Goal: Find specific page/section: Find specific page/section

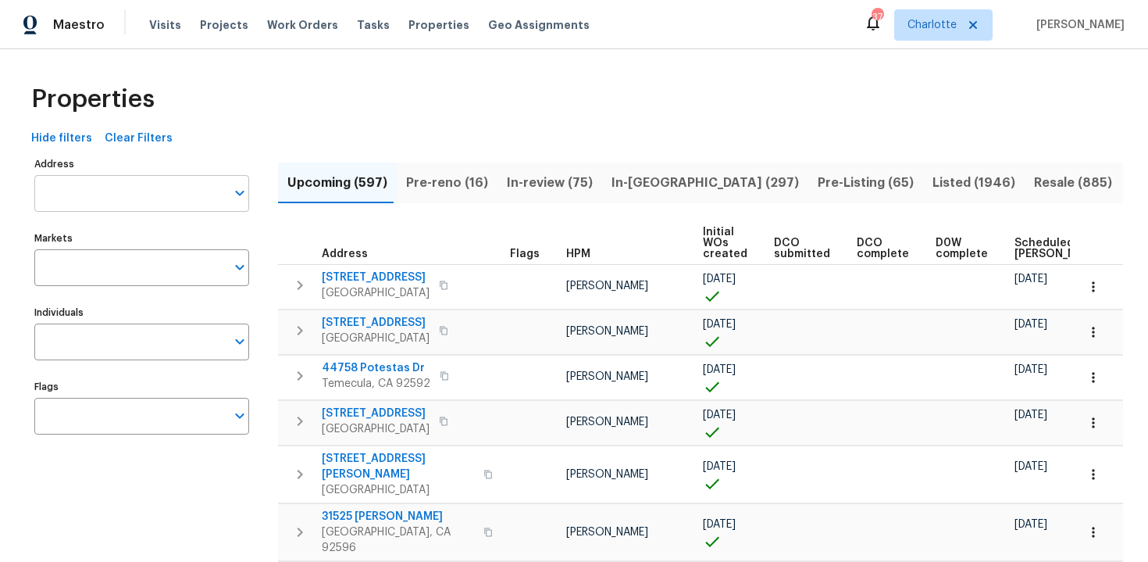
click at [68, 201] on input "Address" at bounding box center [129, 193] width 191 height 37
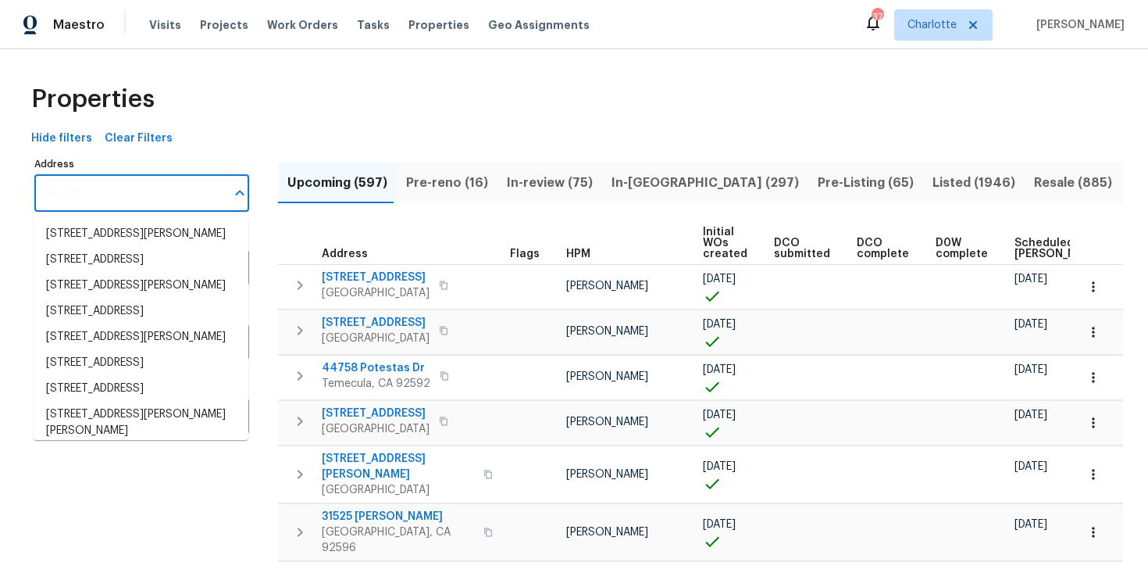
paste input "11907 Palmdate St, Houston, TX 77034"
type input "[STREET_ADDRESS]"
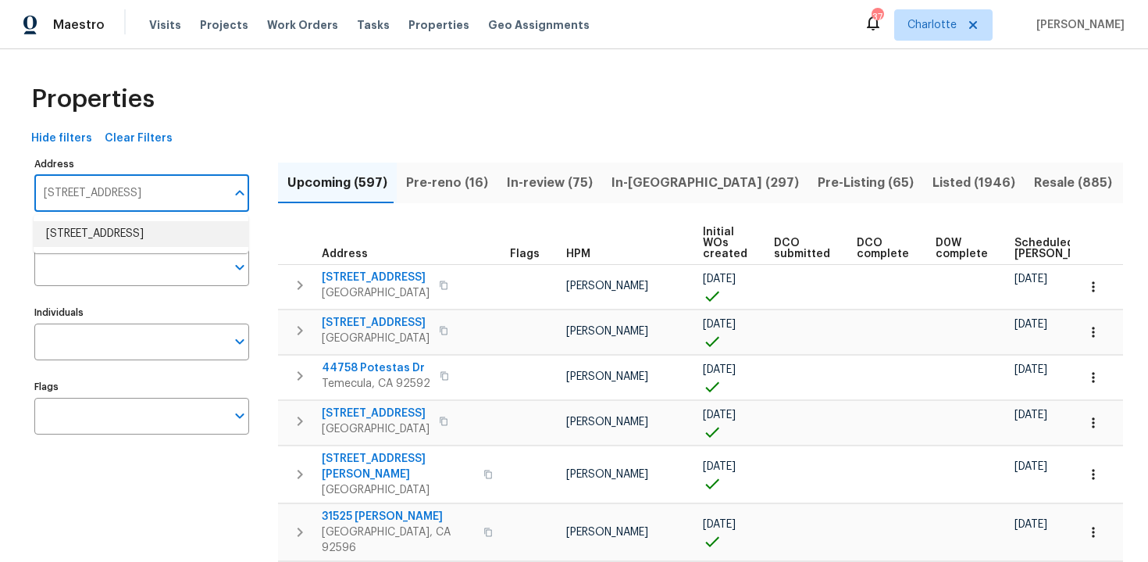
click at [134, 227] on li "11907 Palmdate St Houston TX 77034" at bounding box center [141, 234] width 215 height 26
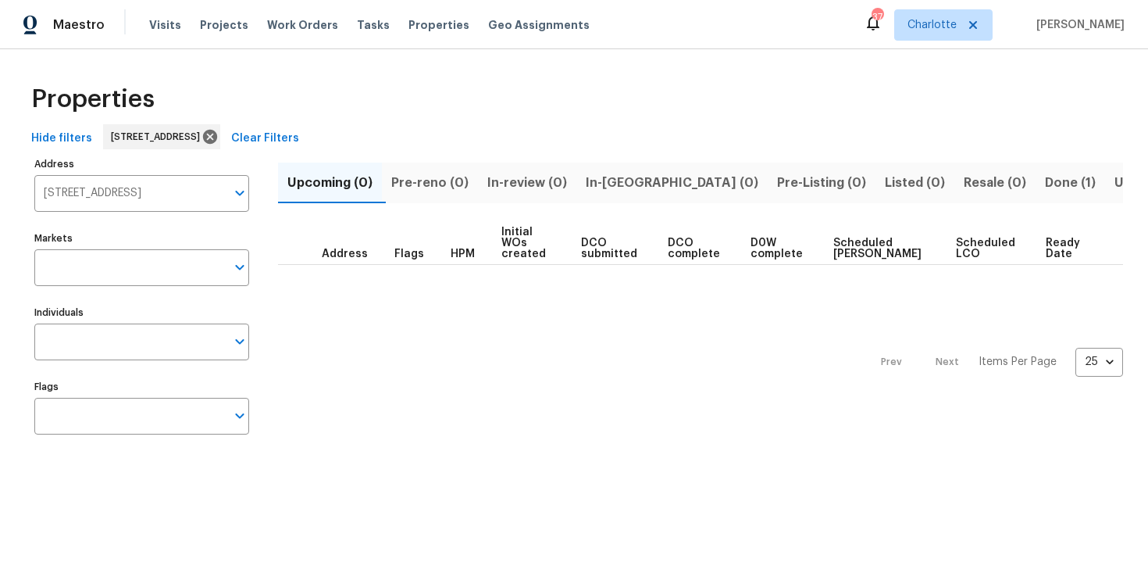
click at [119, 413] on input "Flags" at bounding box center [129, 416] width 191 height 37
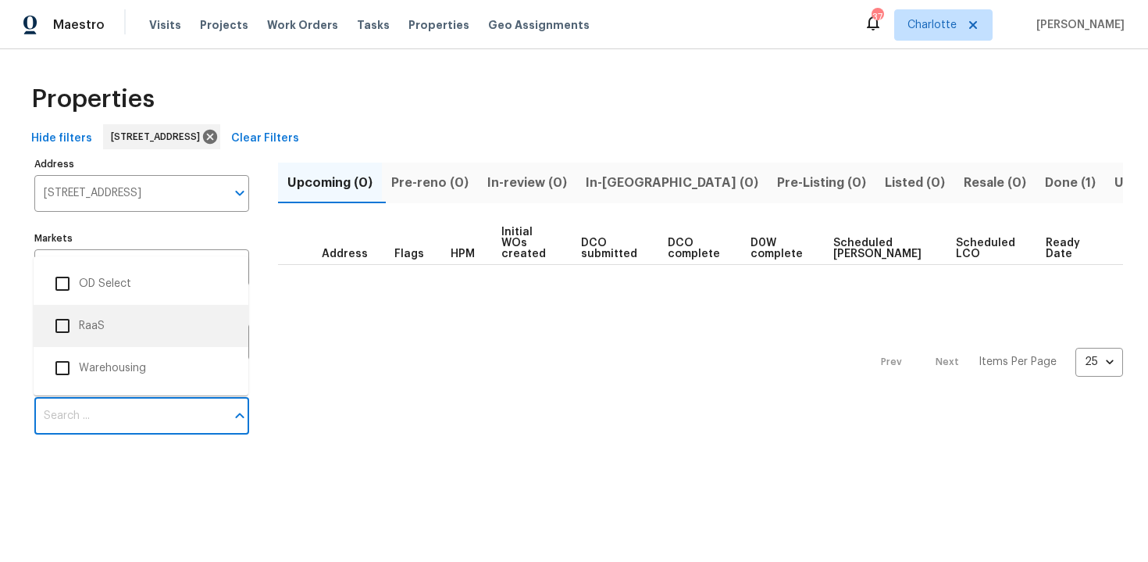
click at [116, 330] on li "RaaS" at bounding box center [141, 325] width 190 height 33
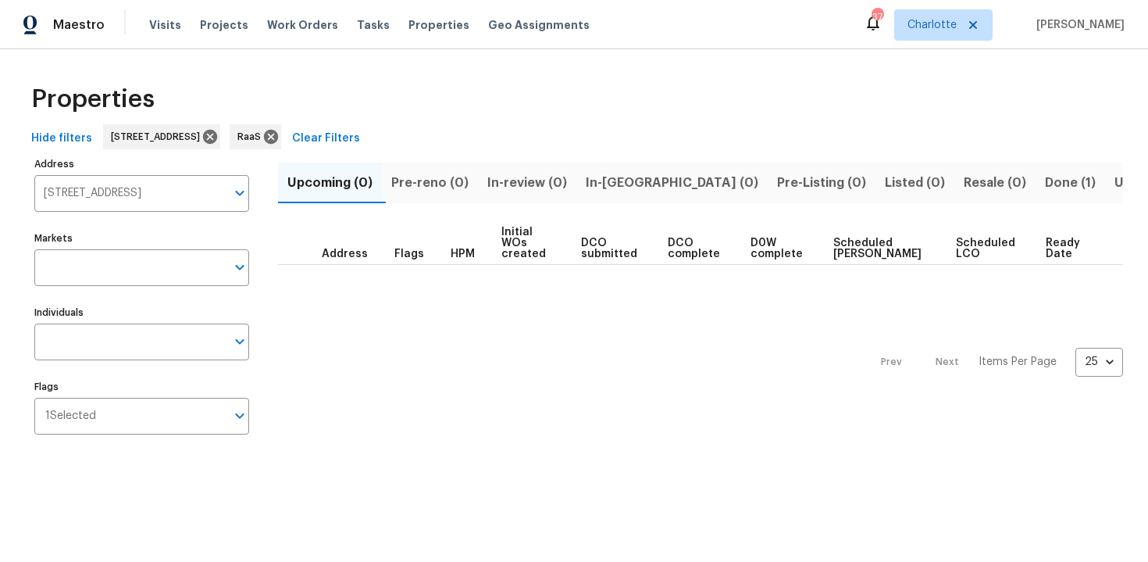
click at [1045, 177] on span "Done (1)" at bounding box center [1070, 183] width 51 height 22
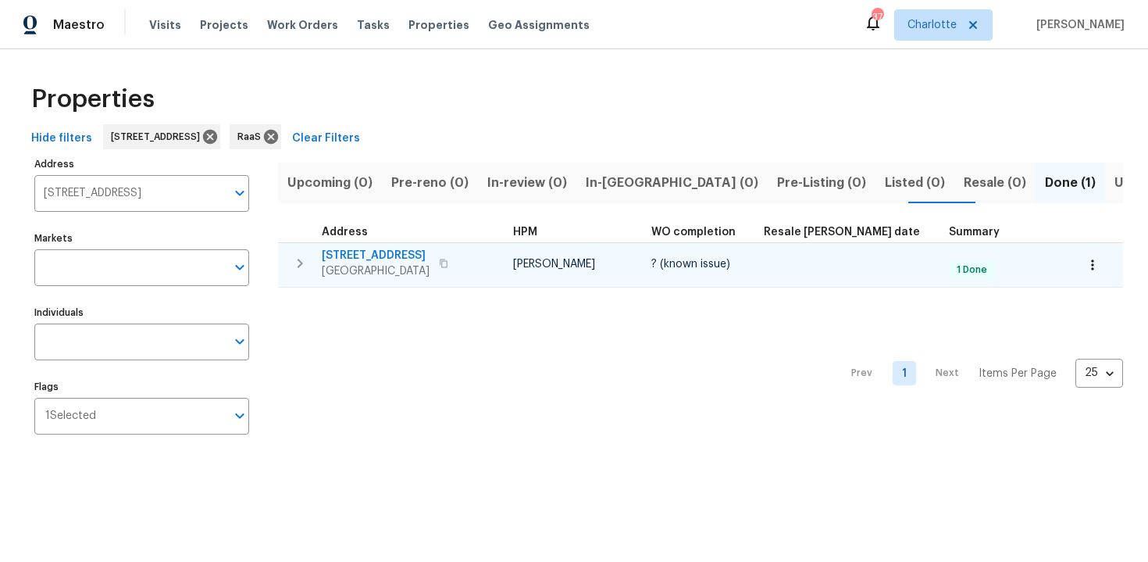
click at [470, 256] on div "11907 Palmdate St Houston, TX 77034" at bounding box center [410, 263] width 176 height 31
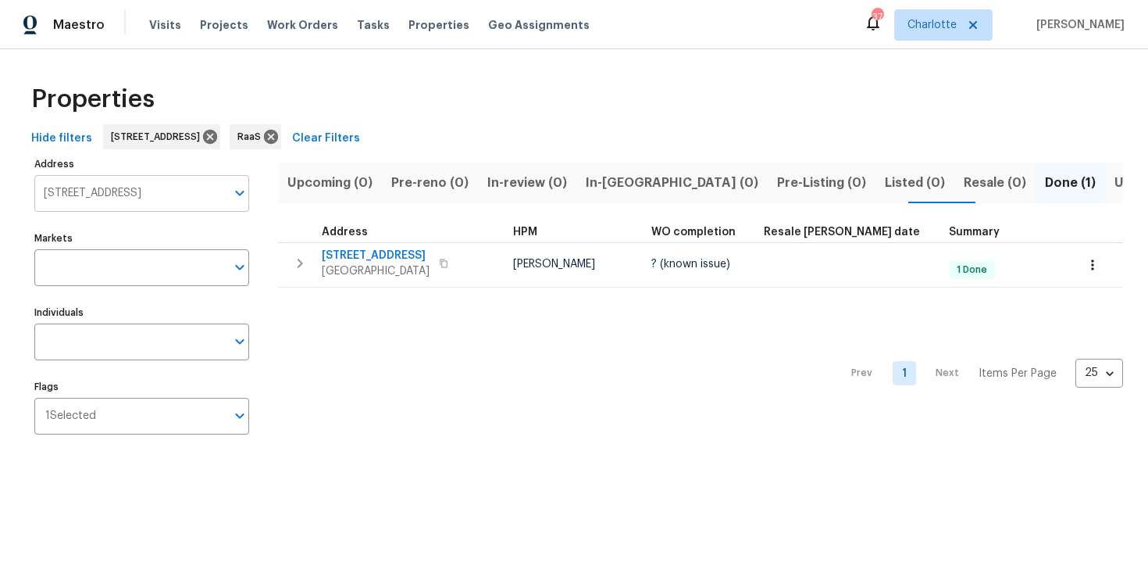
click at [114, 189] on input "11907 Palmdate St Houston TX 77034" at bounding box center [129, 193] width 191 height 37
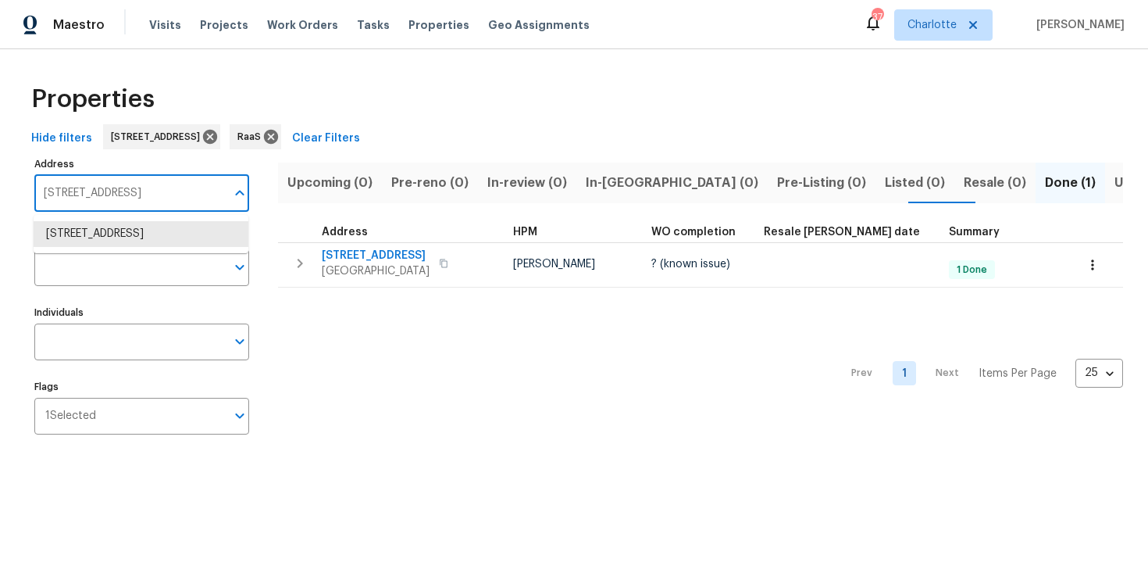
paste input "[STREET_ADDRESS]"
type input "[STREET_ADDRESS]"
click at [130, 238] on li "707 Terryhollow St Channelview TX 77530" at bounding box center [141, 234] width 215 height 26
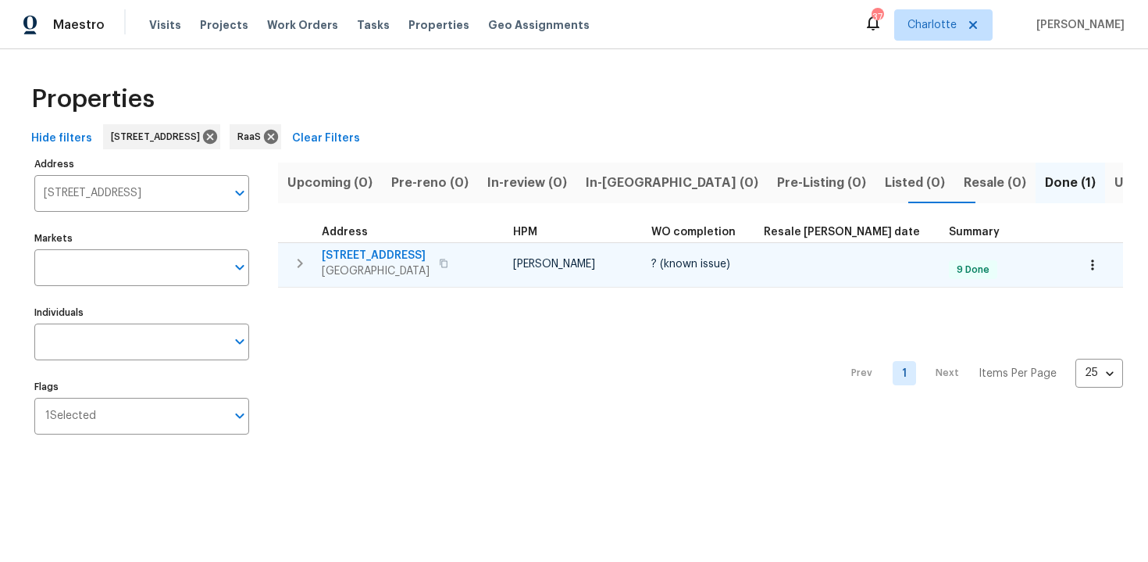
click at [445, 248] on div "707 Terryhollow St Channelview, TX 77530" at bounding box center [410, 263] width 176 height 31
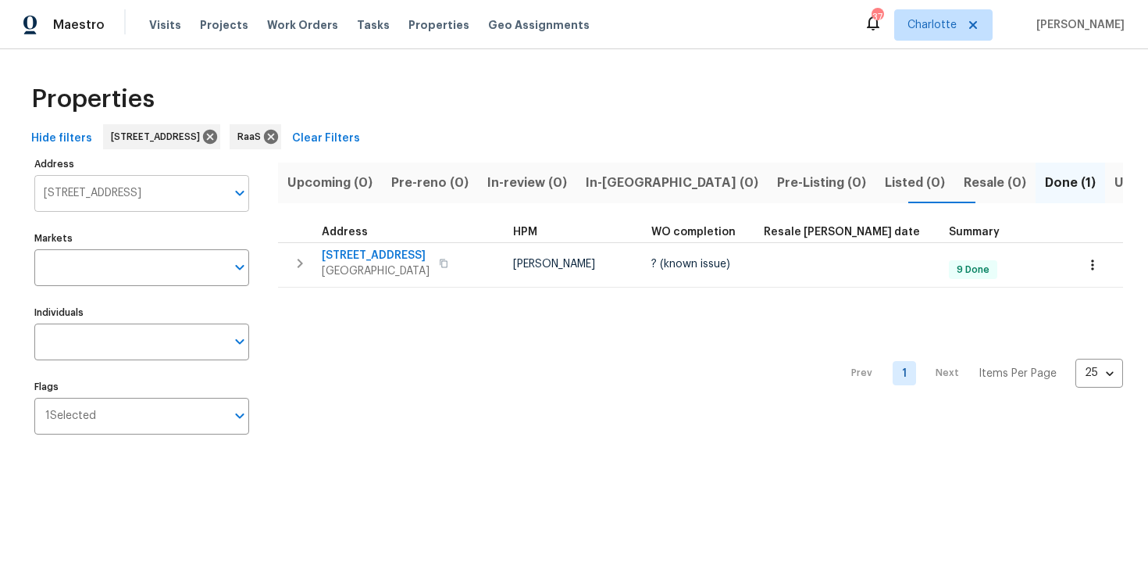
click at [187, 190] on input "707 Terryhollow St Channelview TX 77530" at bounding box center [129, 193] width 191 height 37
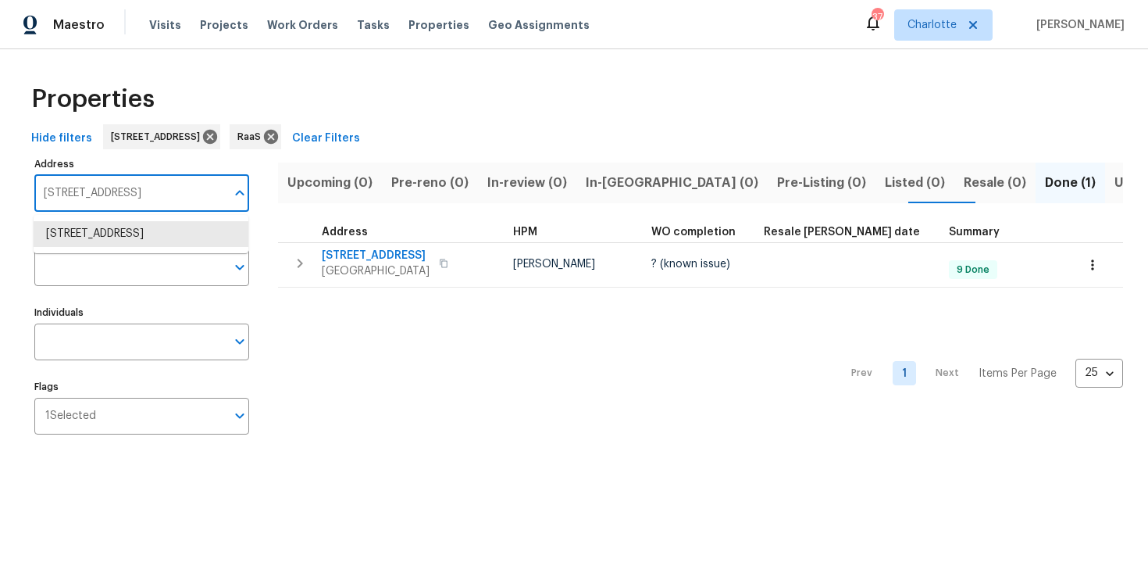
paste input "4827 Elese St, Orlando, FL 3281"
type input "4827 Elese St, Orlando, FL 32811"
click at [177, 233] on li "4827 Elese St Orlando FL 32811" at bounding box center [141, 234] width 215 height 26
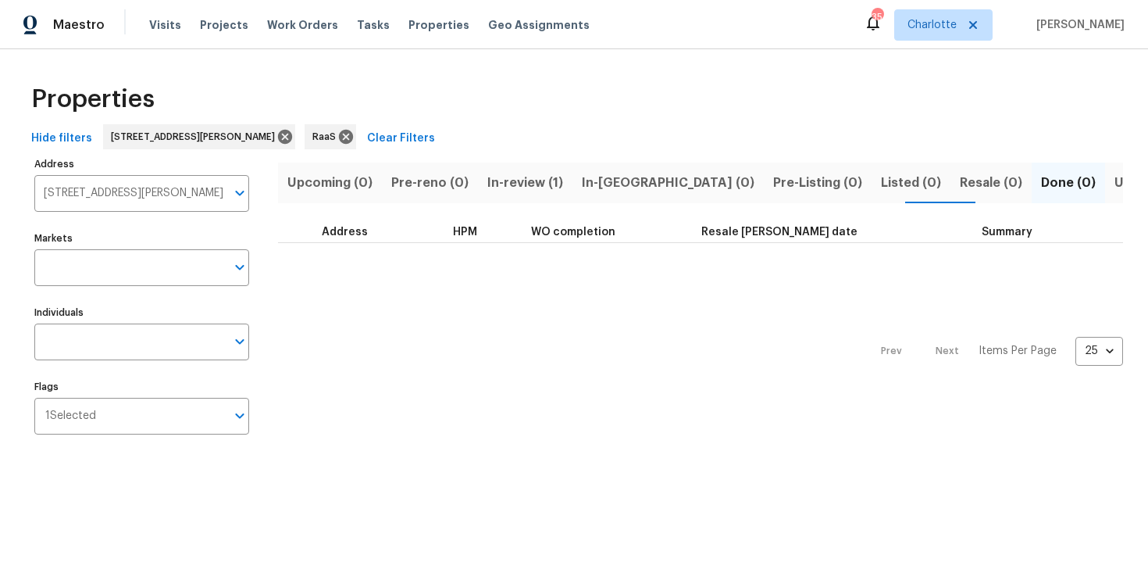
click at [526, 183] on span "In-review (1)" at bounding box center [526, 183] width 76 height 22
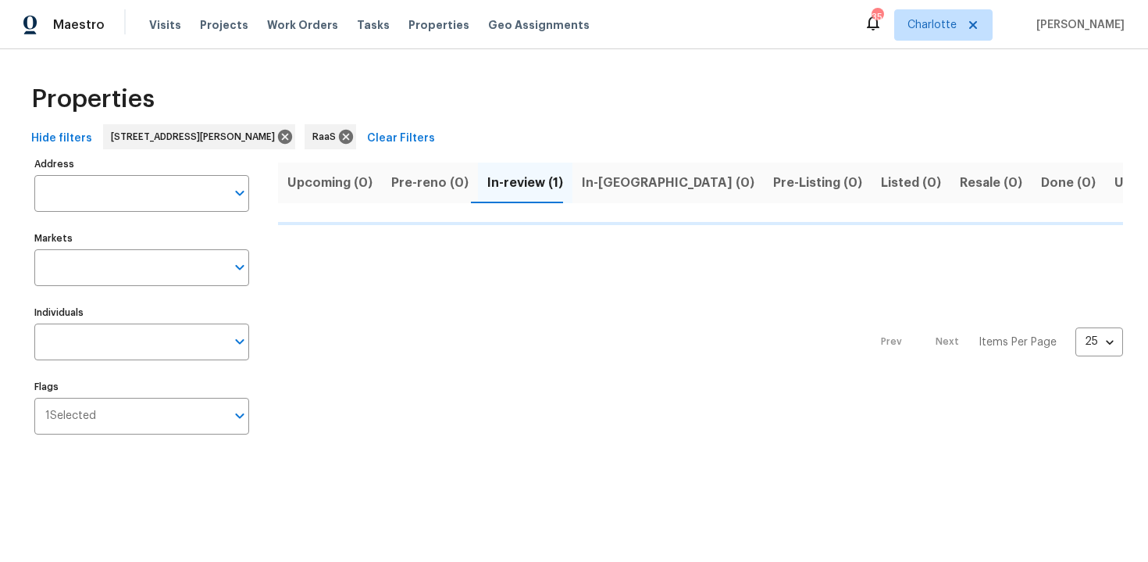
type input "4827 Elese St Orlando FL 32811"
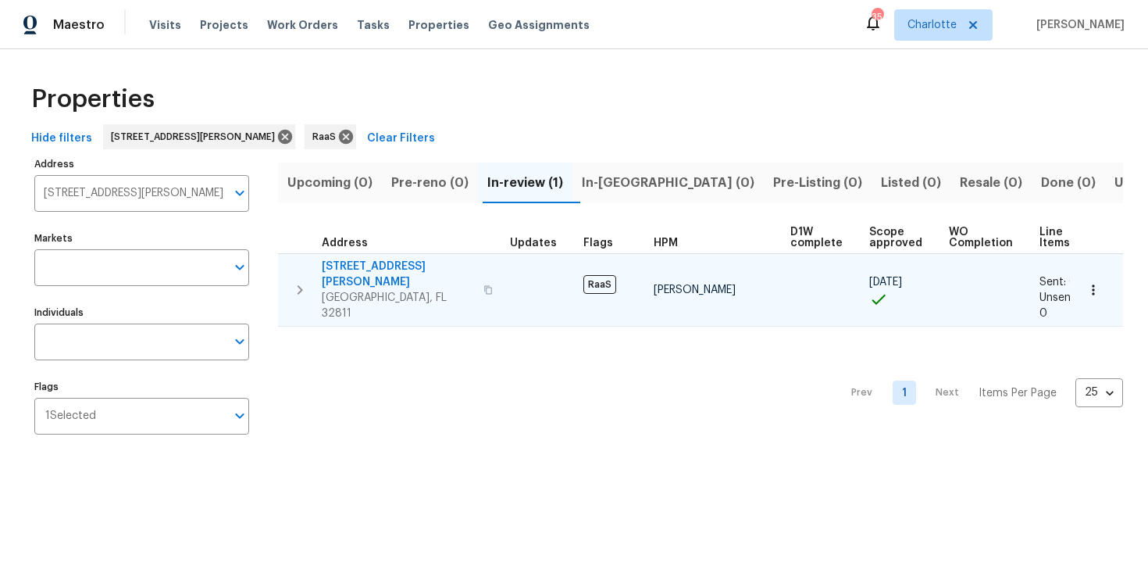
click at [457, 267] on div "4827 Elese St Orlando, FL 32811" at bounding box center [410, 290] width 176 height 63
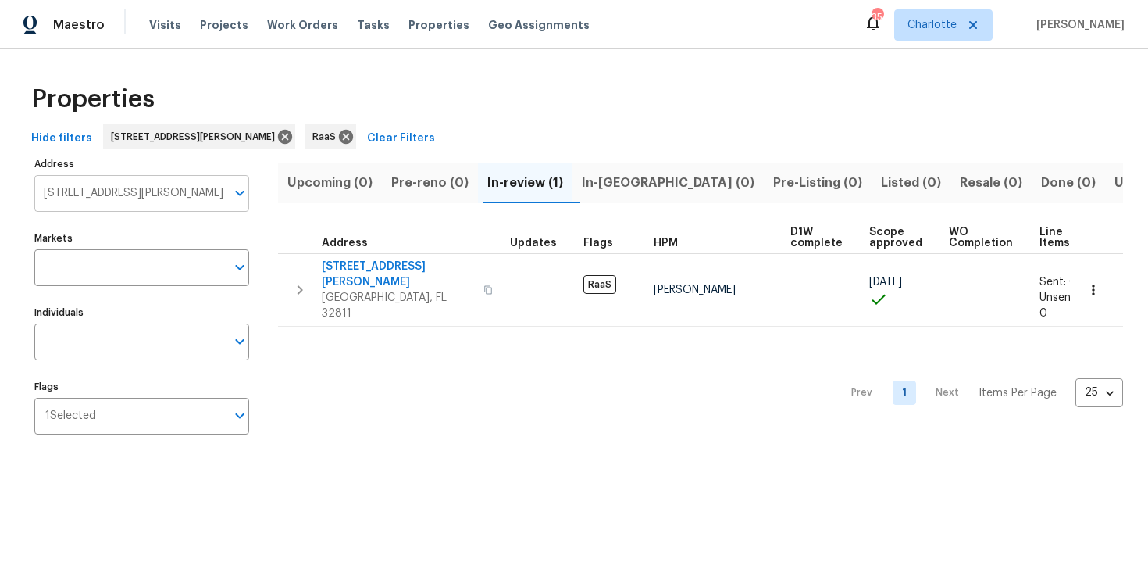
click at [113, 190] on input "4827 Elese St Orlando FL 32811" at bounding box center [129, 193] width 191 height 37
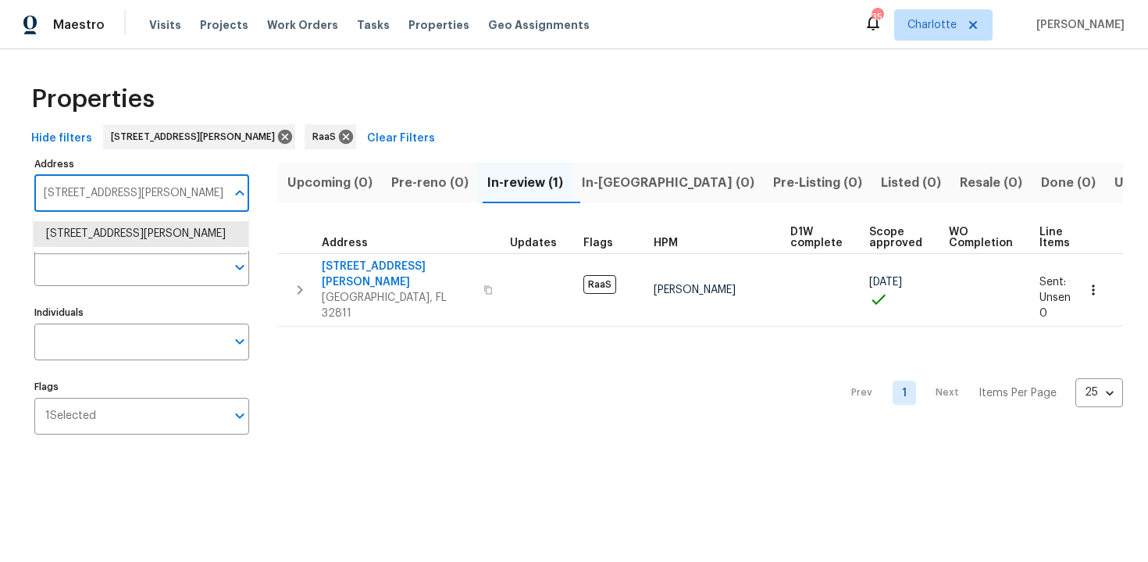
click at [113, 190] on input "4827 Elese St Orlando FL 32811" at bounding box center [129, 193] width 191 height 37
paste input "7220 53rd Place E, Palmetto, FL 3422"
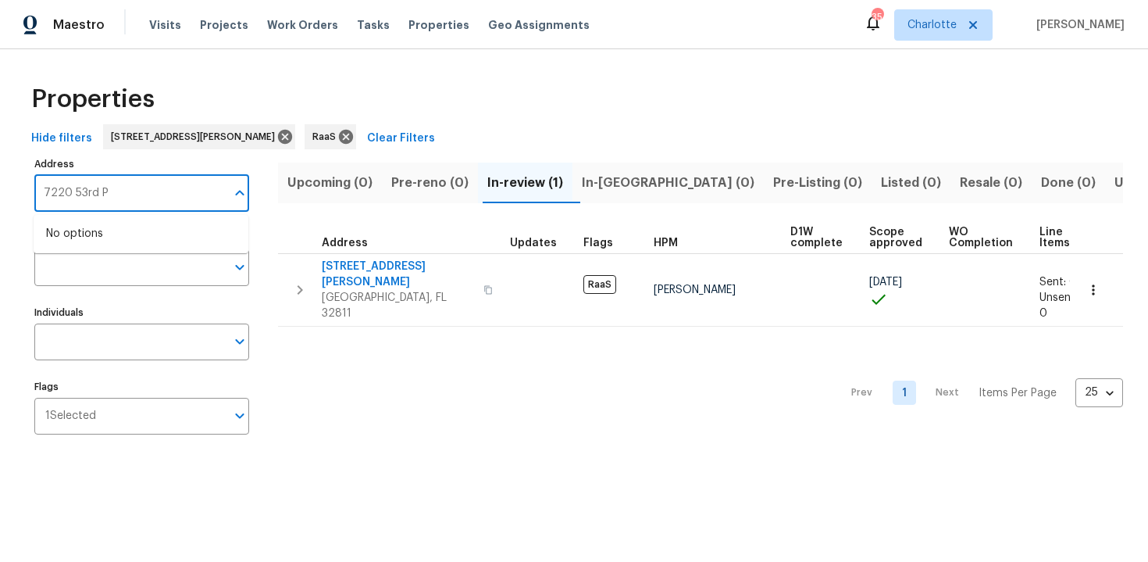
type input "7220 53rd Pl"
click at [165, 238] on li "7220 53rd Pl E Palmetto FL 34221" at bounding box center [141, 234] width 215 height 26
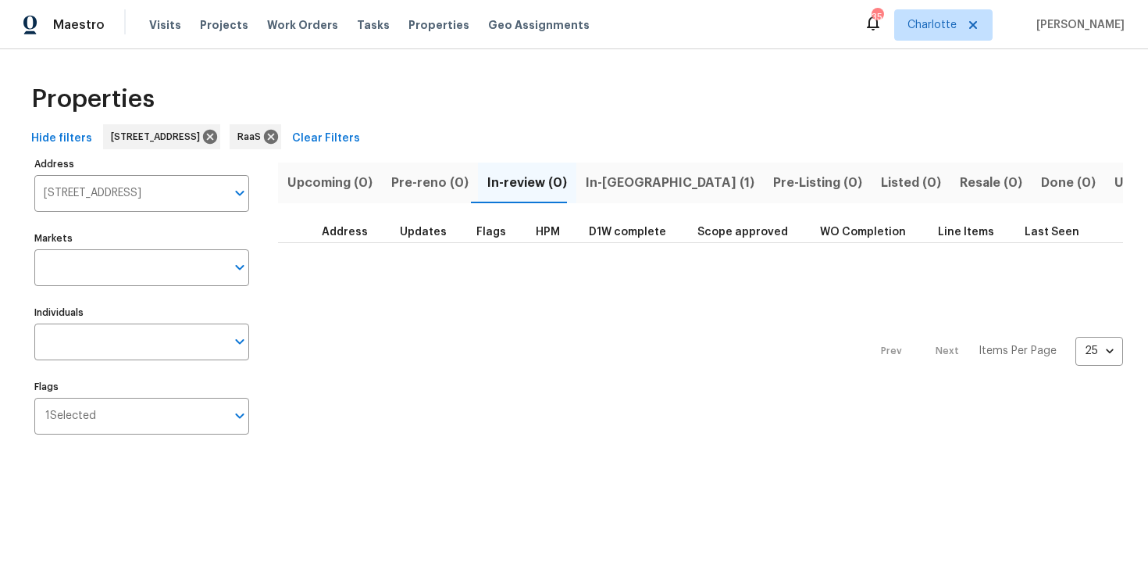
click at [613, 182] on span "In-reno (1)" at bounding box center [670, 183] width 169 height 22
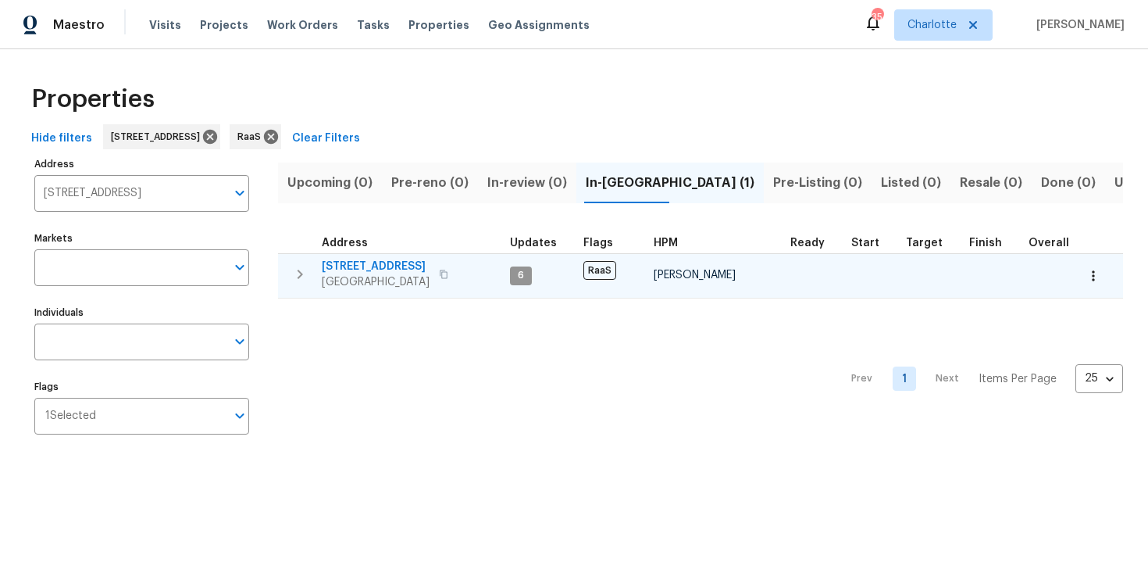
click at [459, 269] on div "7220 53rd Pl E Palmetto, FL 34221" at bounding box center [410, 274] width 176 height 31
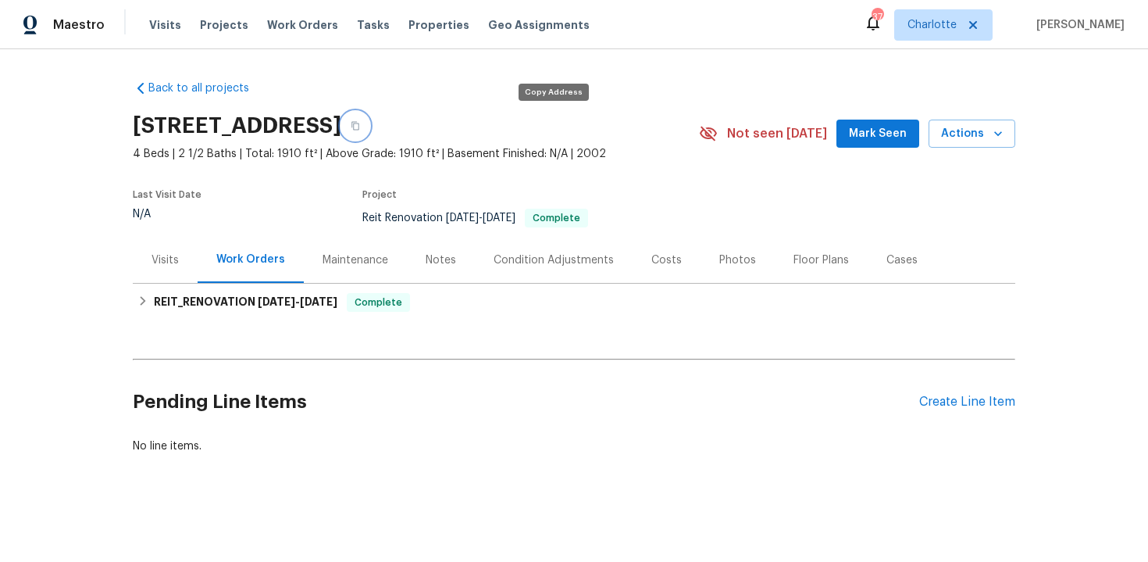
click at [360, 124] on icon "button" at bounding box center [355, 125] width 9 height 9
click at [360, 126] on icon "button" at bounding box center [355, 125] width 9 height 9
click at [360, 127] on icon "button" at bounding box center [355, 125] width 9 height 9
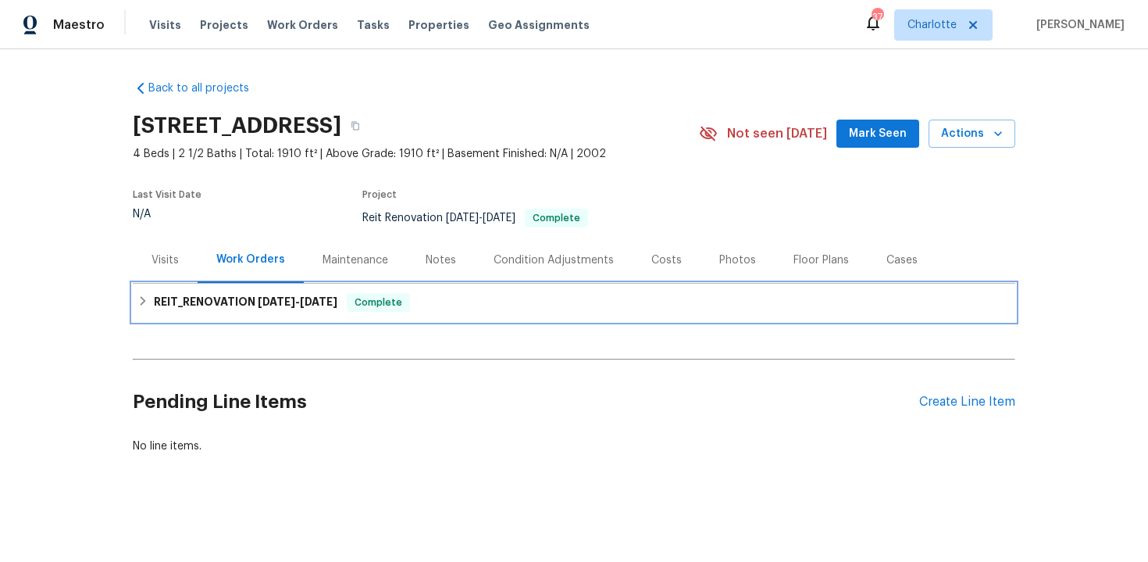
click at [548, 301] on div "REIT_RENOVATION 9/19/25 - 9/22/25 Complete" at bounding box center [574, 302] width 873 height 19
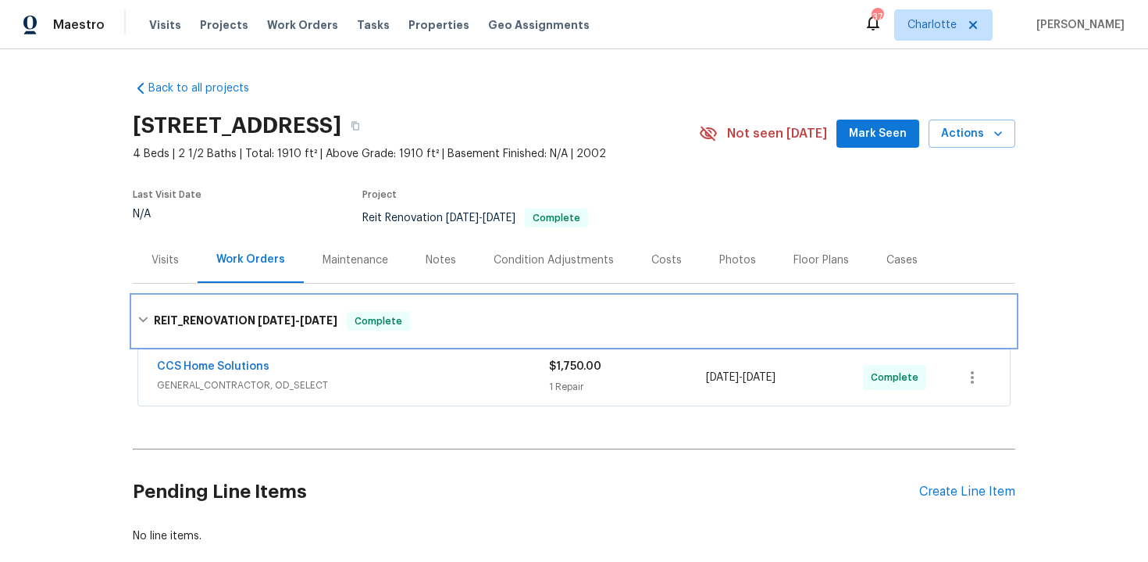
click at [548, 301] on div "REIT_RENOVATION 9/19/25 - 9/22/25 Complete" at bounding box center [574, 321] width 883 height 50
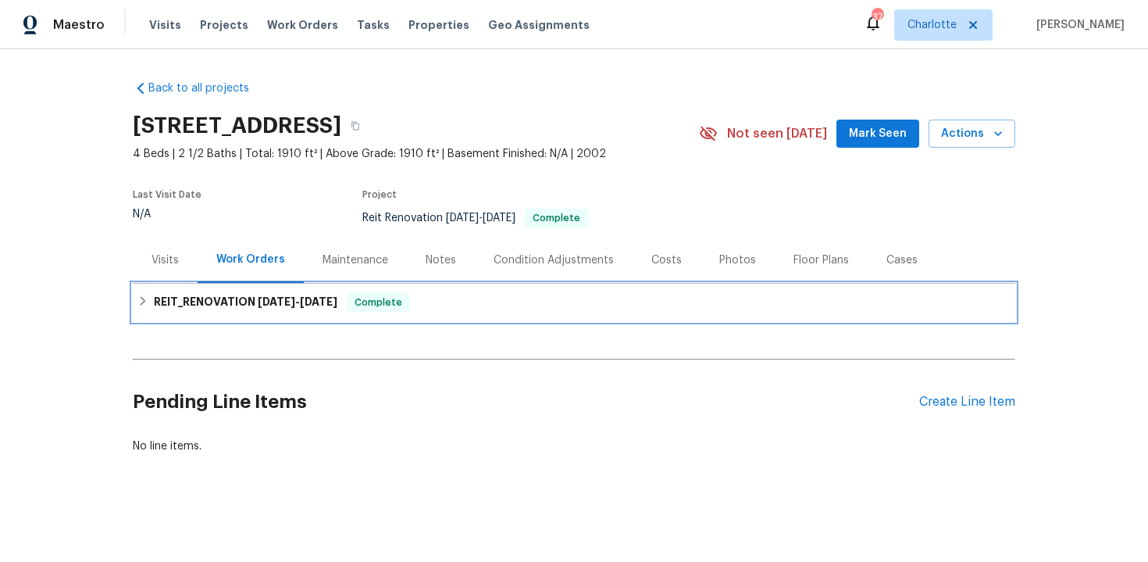
click at [551, 305] on div "REIT_RENOVATION 9/19/25 - 9/22/25 Complete" at bounding box center [574, 302] width 873 height 19
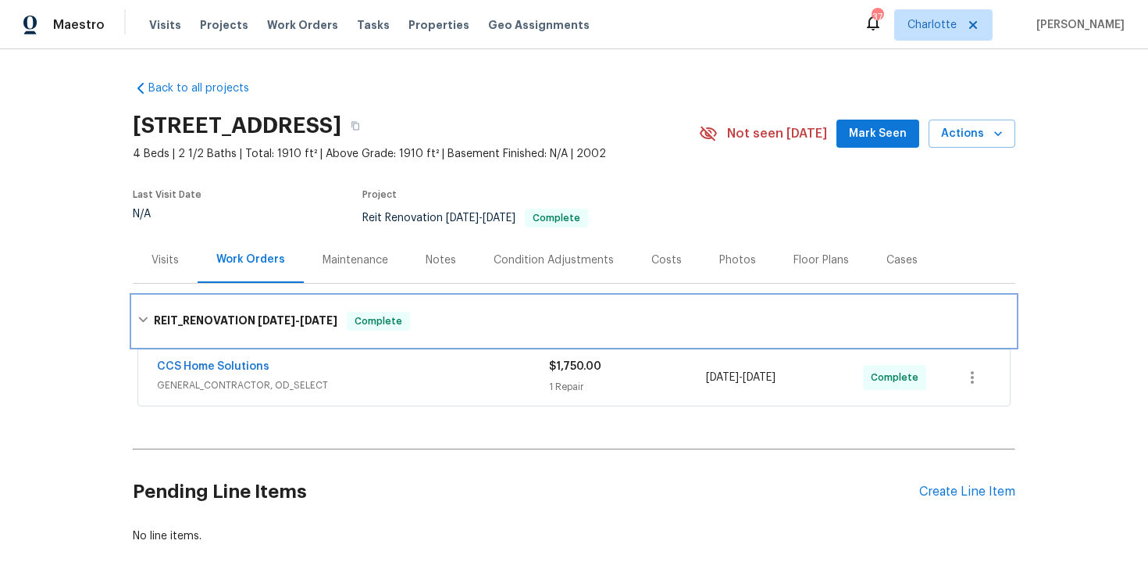
click at [551, 305] on div "REIT_RENOVATION 9/19/25 - 9/22/25 Complete" at bounding box center [574, 321] width 883 height 50
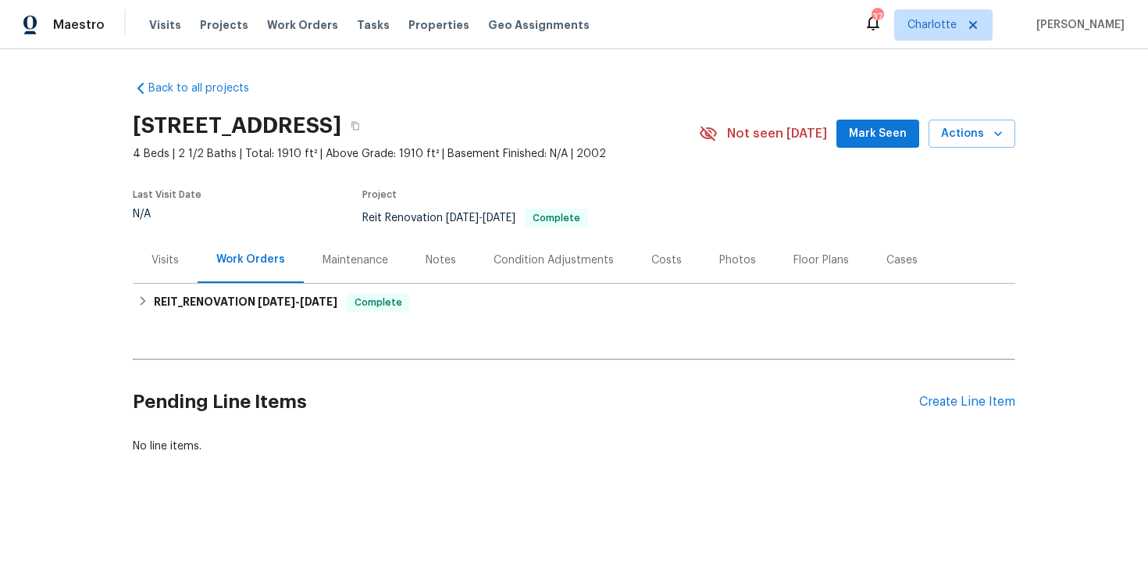
click at [655, 265] on div "Costs" at bounding box center [667, 260] width 30 height 16
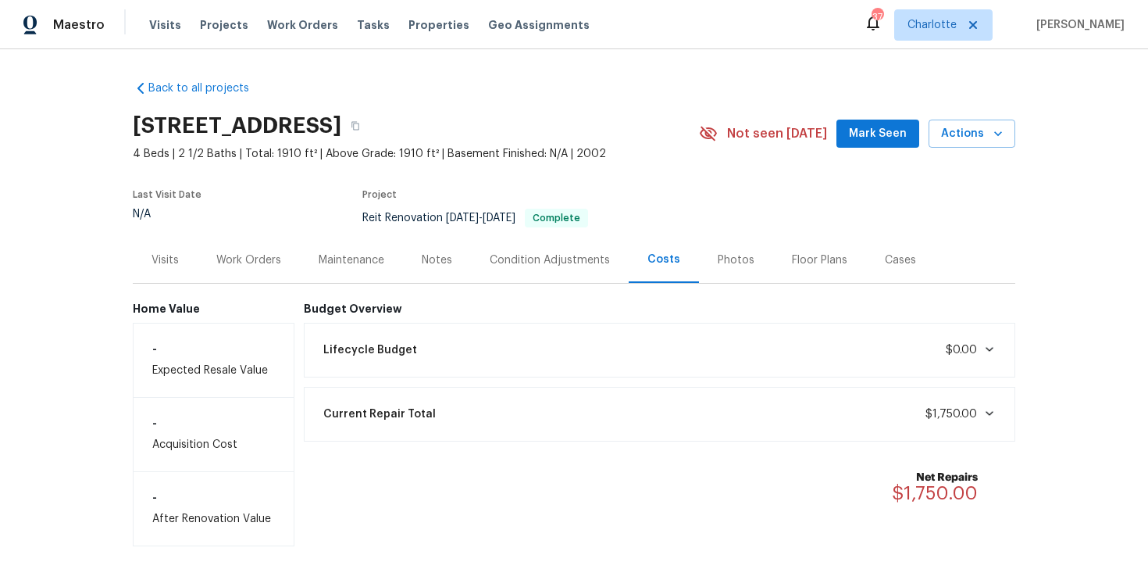
click at [270, 255] on div "Work Orders" at bounding box center [248, 260] width 65 height 16
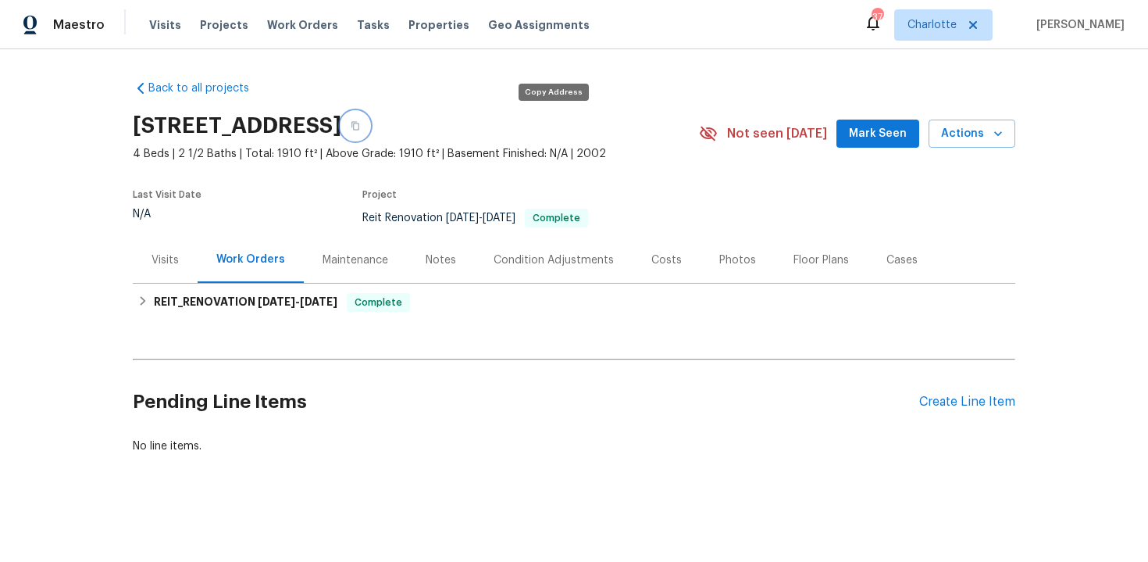
click at [359, 127] on icon "button" at bounding box center [356, 126] width 8 height 9
click at [359, 122] on icon "button" at bounding box center [356, 126] width 8 height 9
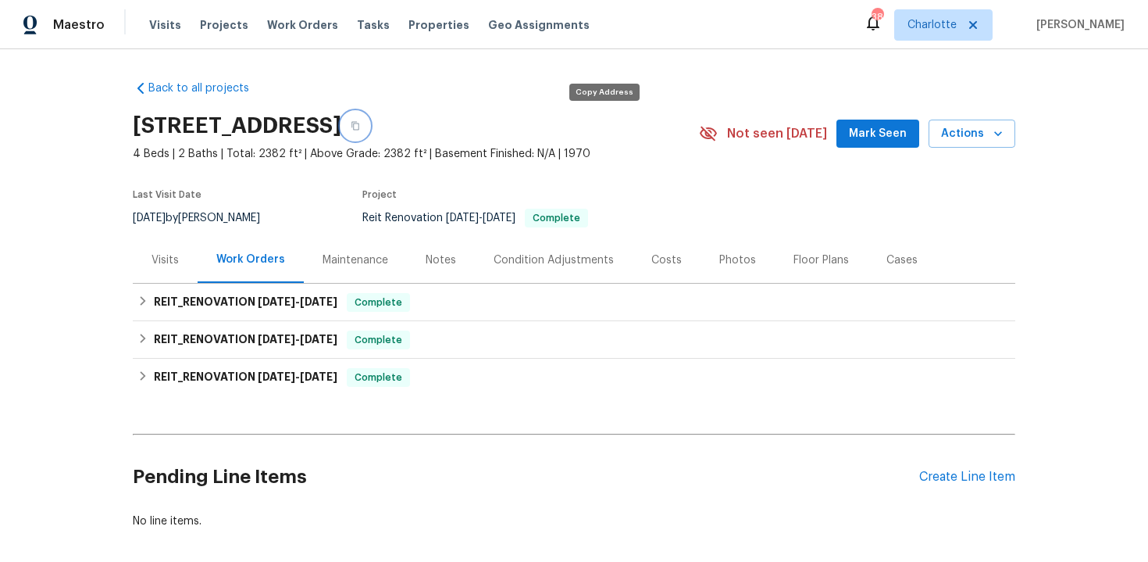
click at [360, 124] on icon "button" at bounding box center [355, 125] width 9 height 9
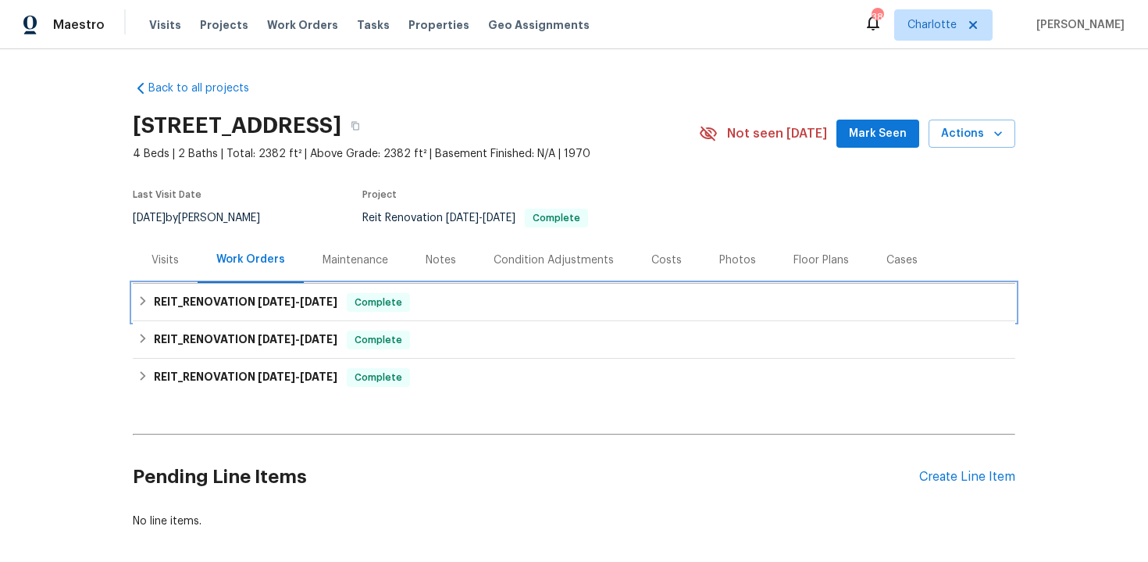
click at [432, 309] on div "REIT_RENOVATION [DATE] - [DATE] Complete" at bounding box center [574, 302] width 873 height 19
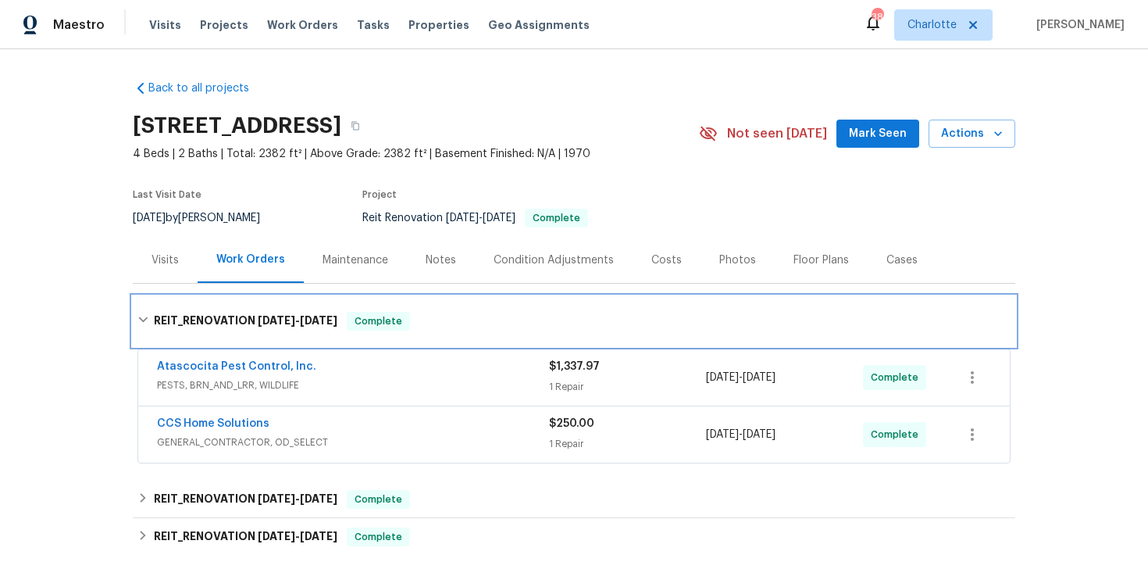
click at [469, 306] on div "REIT_RENOVATION 9/19/25 - 9/25/25 Complete" at bounding box center [574, 321] width 883 height 50
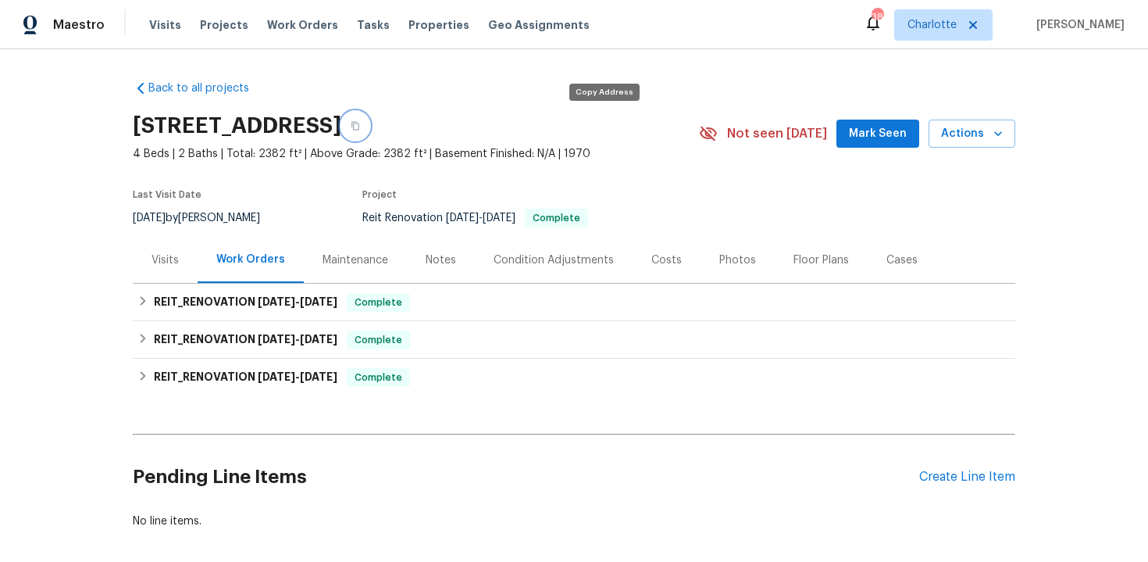
click at [360, 130] on icon "button" at bounding box center [355, 125] width 9 height 9
click at [359, 130] on icon "button" at bounding box center [356, 126] width 8 height 9
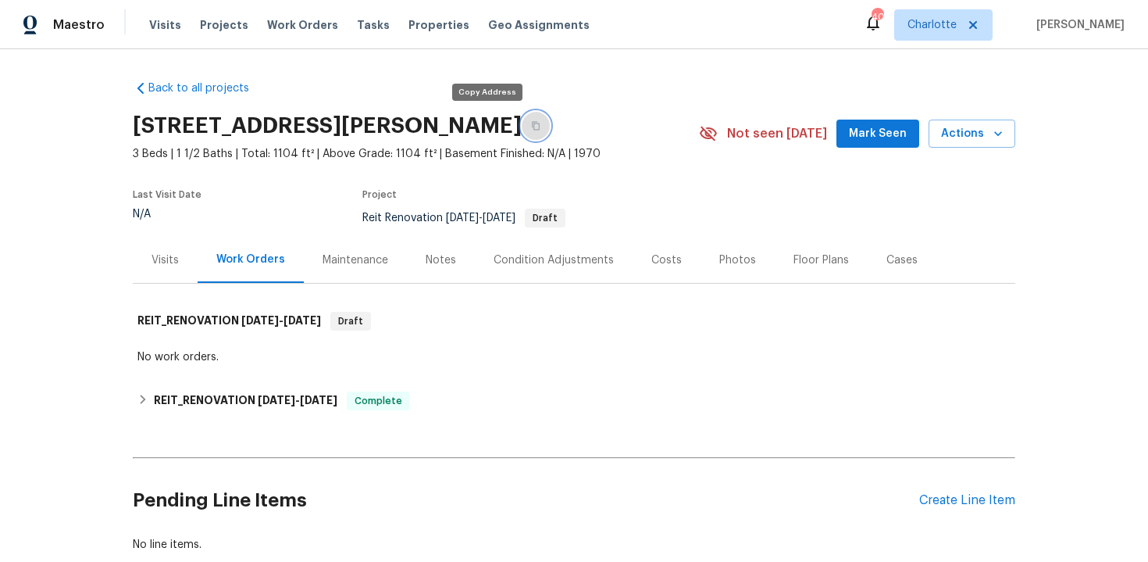
click at [522, 120] on button "button" at bounding box center [536, 126] width 28 height 28
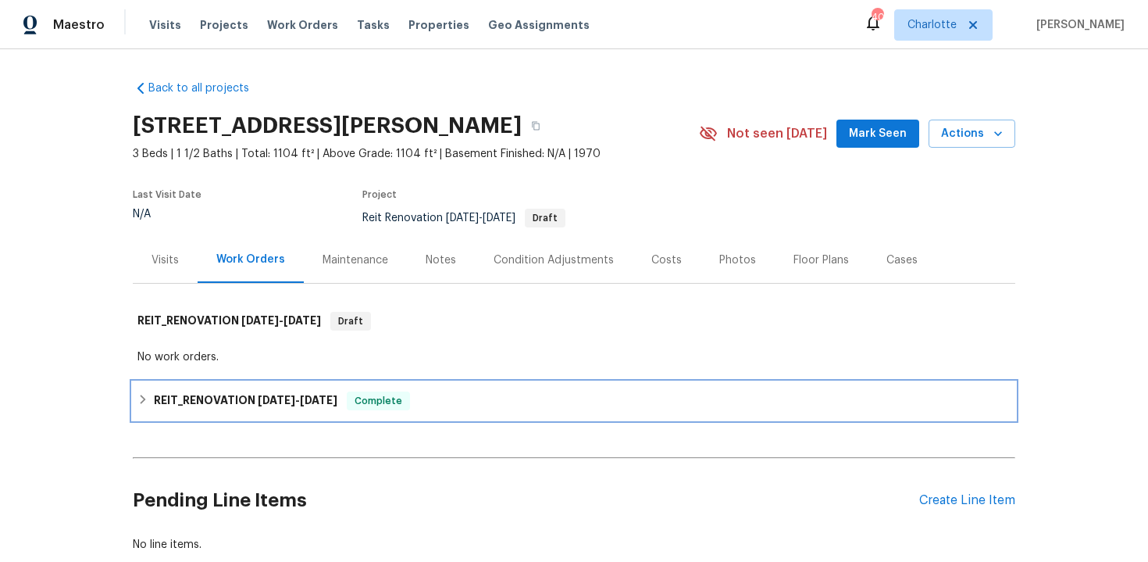
click at [452, 400] on div "REIT_RENOVATION 7/8/25 - 8/11/25 Complete" at bounding box center [574, 400] width 873 height 19
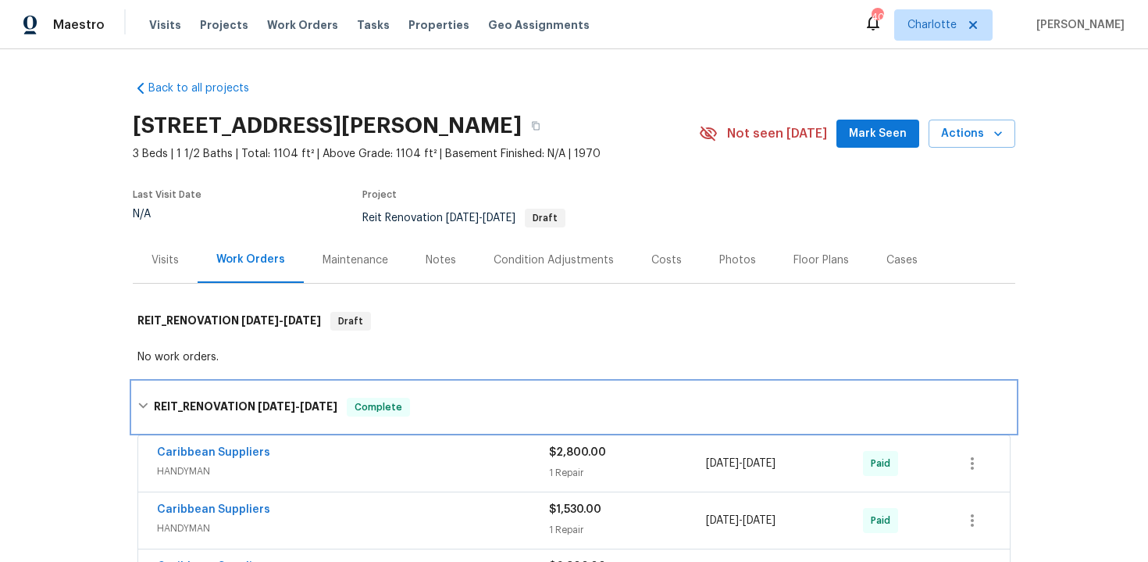
click at [452, 400] on div "REIT_RENOVATION 7/8/25 - 8/11/25 Complete" at bounding box center [574, 407] width 873 height 19
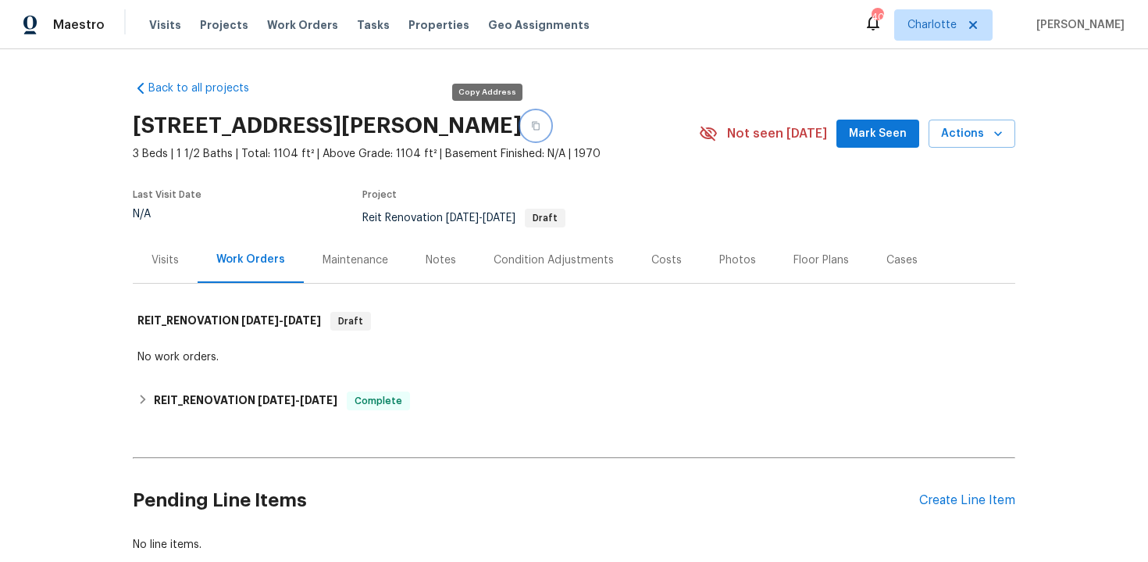
click at [531, 126] on icon "button" at bounding box center [535, 125] width 9 height 9
click at [531, 127] on icon "button" at bounding box center [535, 125] width 9 height 9
click at [531, 123] on icon "button" at bounding box center [535, 125] width 9 height 9
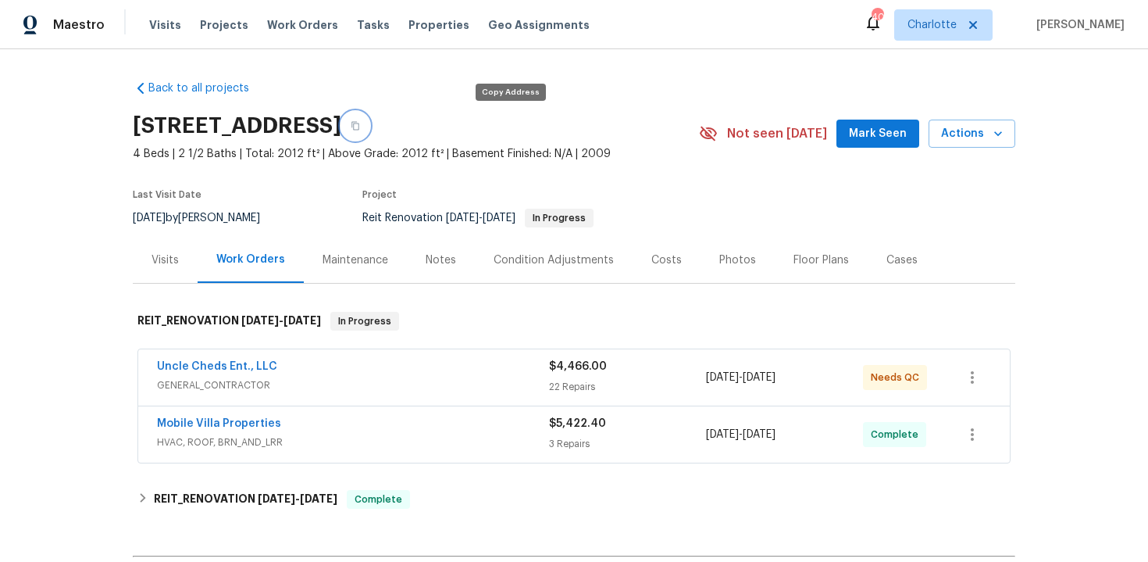
click at [359, 129] on icon "button" at bounding box center [356, 126] width 8 height 9
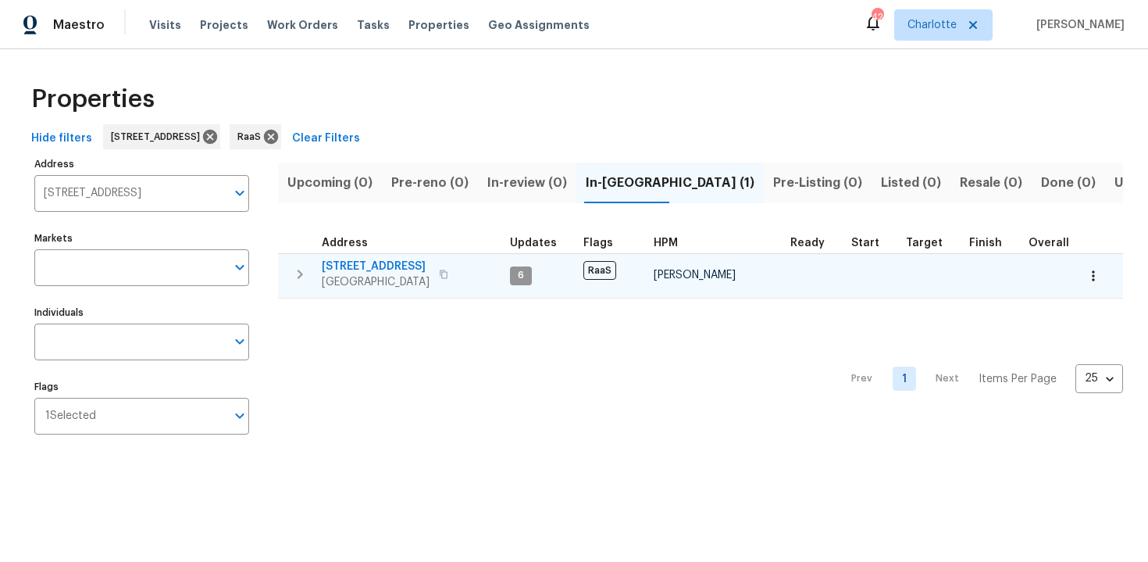
click at [439, 276] on icon "button" at bounding box center [443, 274] width 9 height 9
click at [478, 263] on div "[STREET_ADDRESS]" at bounding box center [410, 274] width 176 height 31
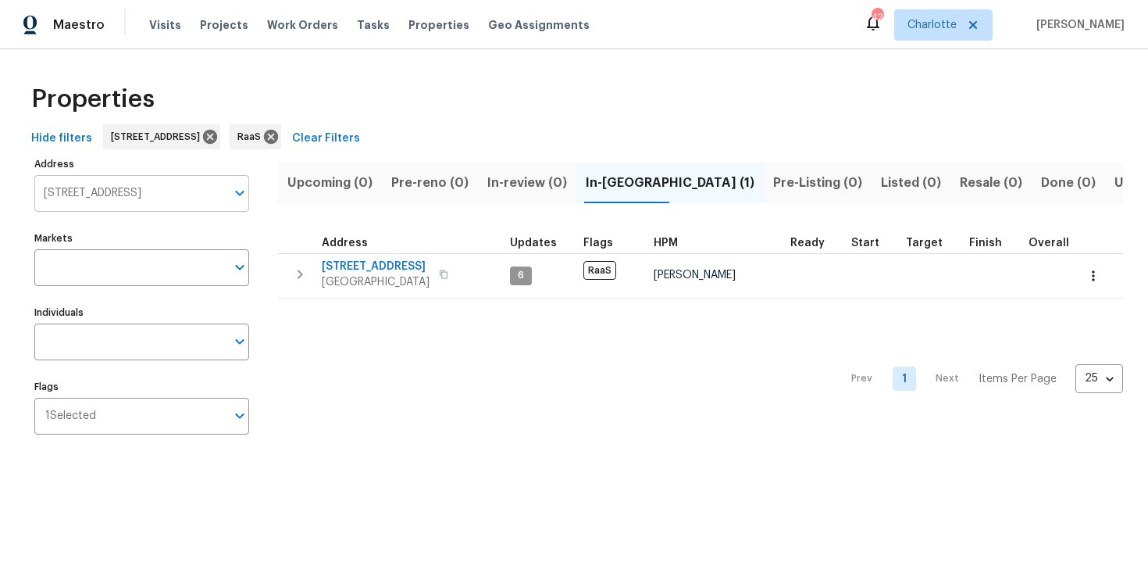
click at [124, 194] on input "[STREET_ADDRESS]" at bounding box center [129, 193] width 191 height 37
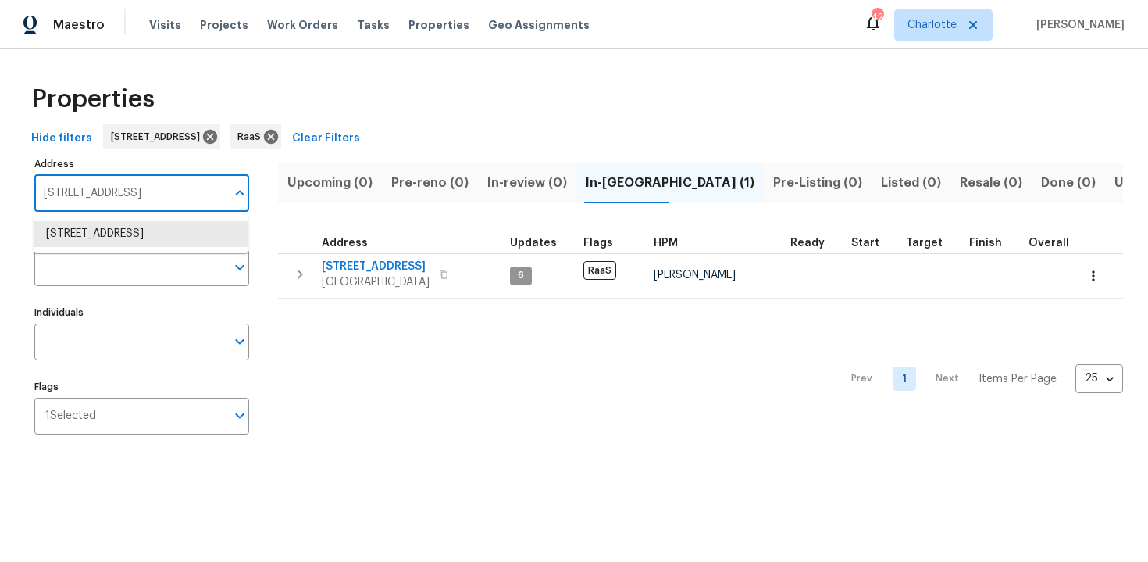
paste input "[STREET_ADDRESS][PERSON_NAME]"
type input "11335 Pickford St, Spring Hill, FL 34609"
click at [136, 226] on li "11335 Pickford St Spring Hill FL 34609" at bounding box center [141, 234] width 215 height 26
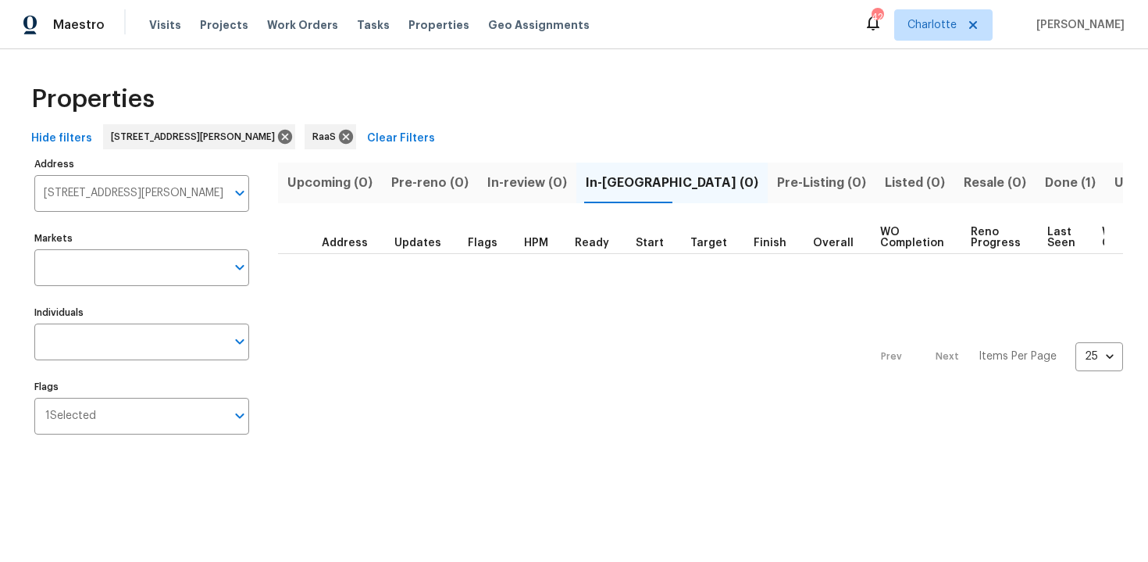
click at [1045, 180] on span "Done (1)" at bounding box center [1070, 183] width 51 height 22
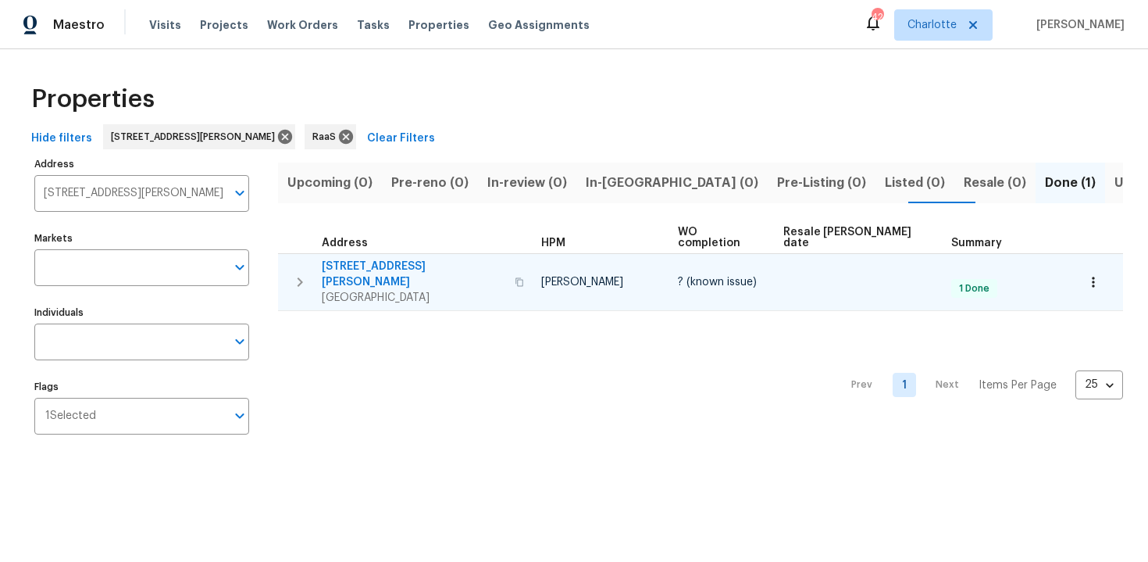
click at [487, 259] on div "11335 Pickford St Spring Hill, FL 34609" at bounding box center [425, 282] width 207 height 47
click at [510, 263] on button "button" at bounding box center [519, 282] width 19 height 38
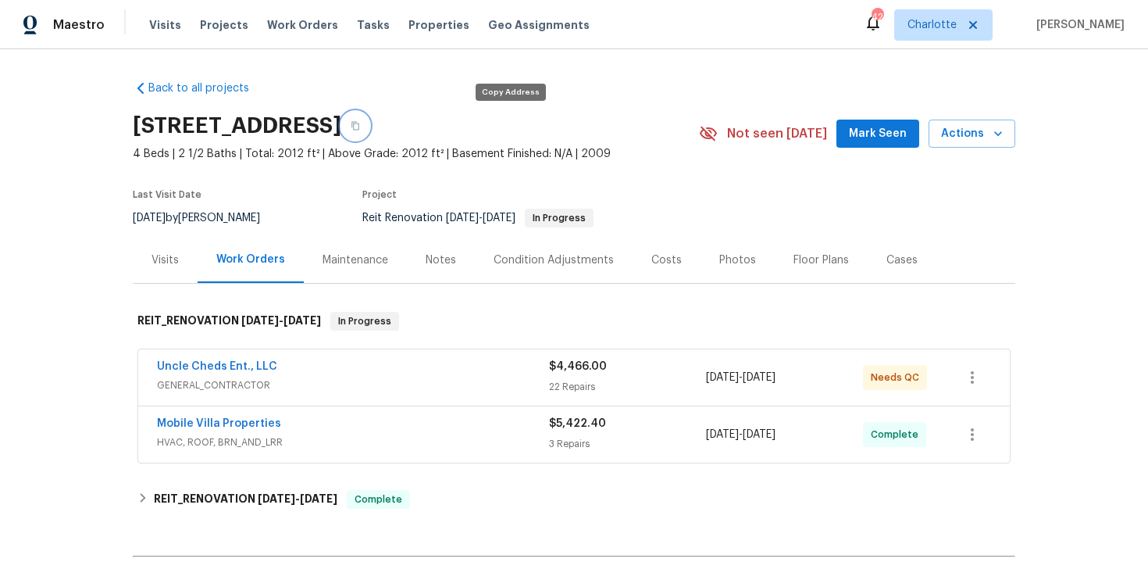
click at [360, 127] on icon "button" at bounding box center [355, 125] width 9 height 9
click at [360, 129] on icon "button" at bounding box center [355, 125] width 9 height 9
click at [370, 132] on button "button" at bounding box center [355, 126] width 28 height 28
click at [360, 124] on icon "button" at bounding box center [355, 125] width 9 height 9
click at [359, 129] on icon "button" at bounding box center [356, 126] width 8 height 9
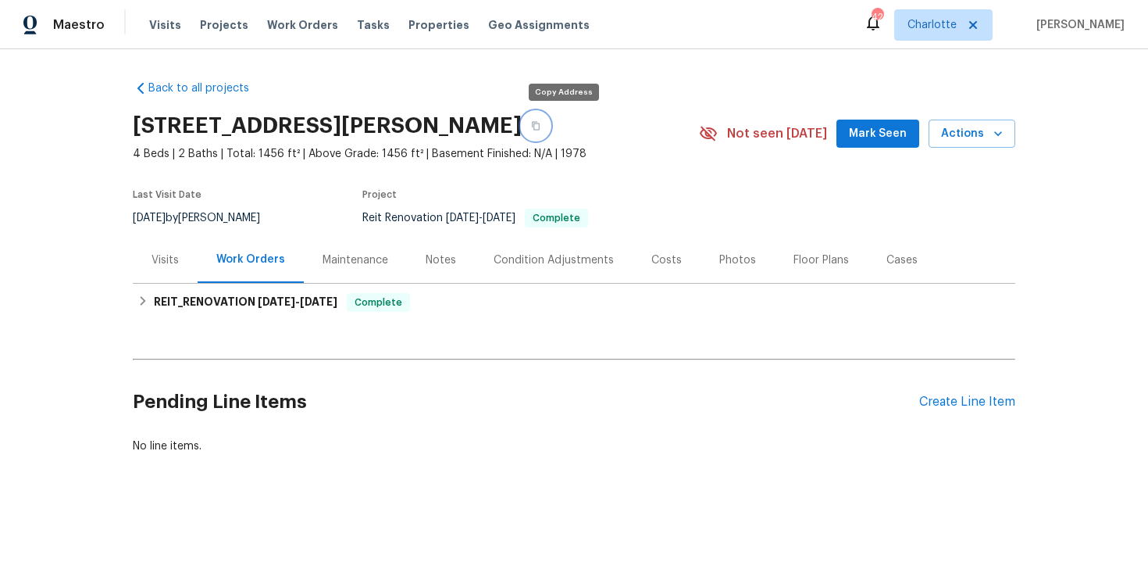
click at [541, 124] on icon "button" at bounding box center [535, 125] width 9 height 9
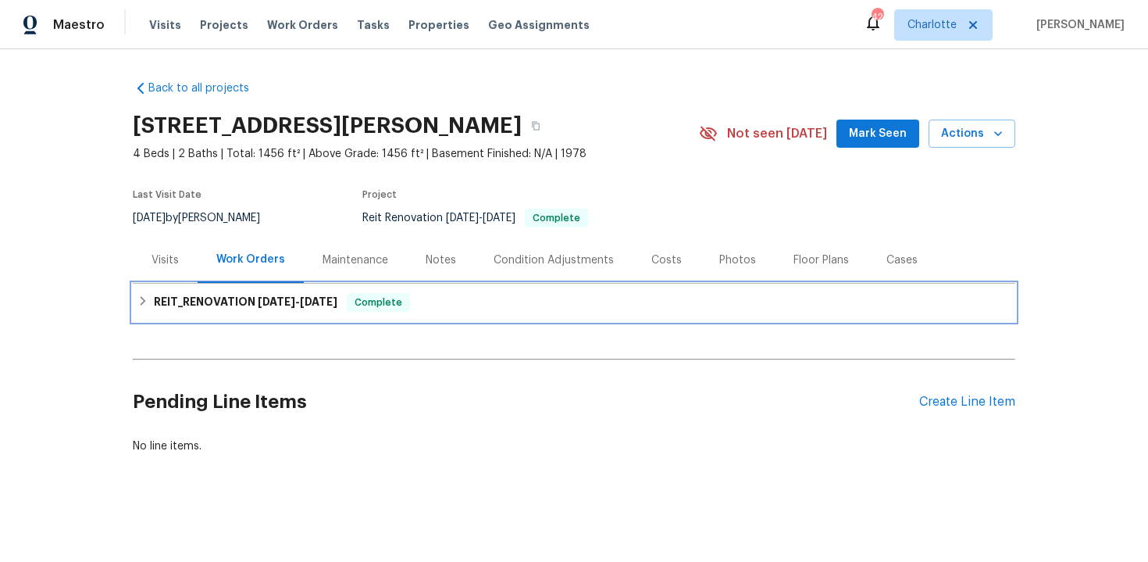
click at [627, 296] on div "REIT_RENOVATION [DATE] - [DATE] Complete" at bounding box center [574, 302] width 873 height 19
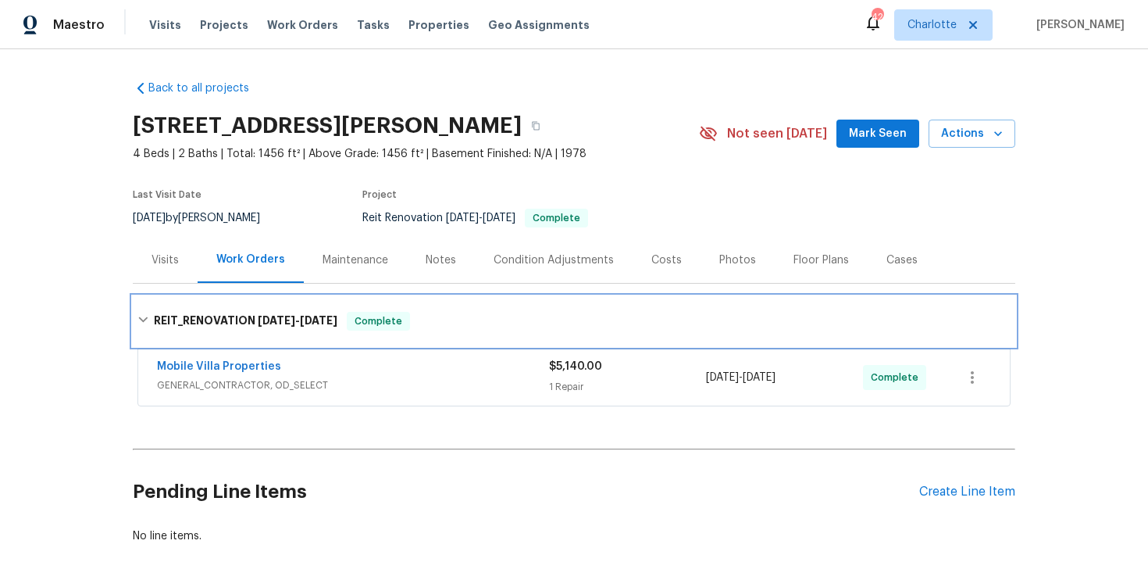
click at [627, 296] on div "REIT_RENOVATION [DATE] - [DATE] Complete" at bounding box center [574, 321] width 883 height 50
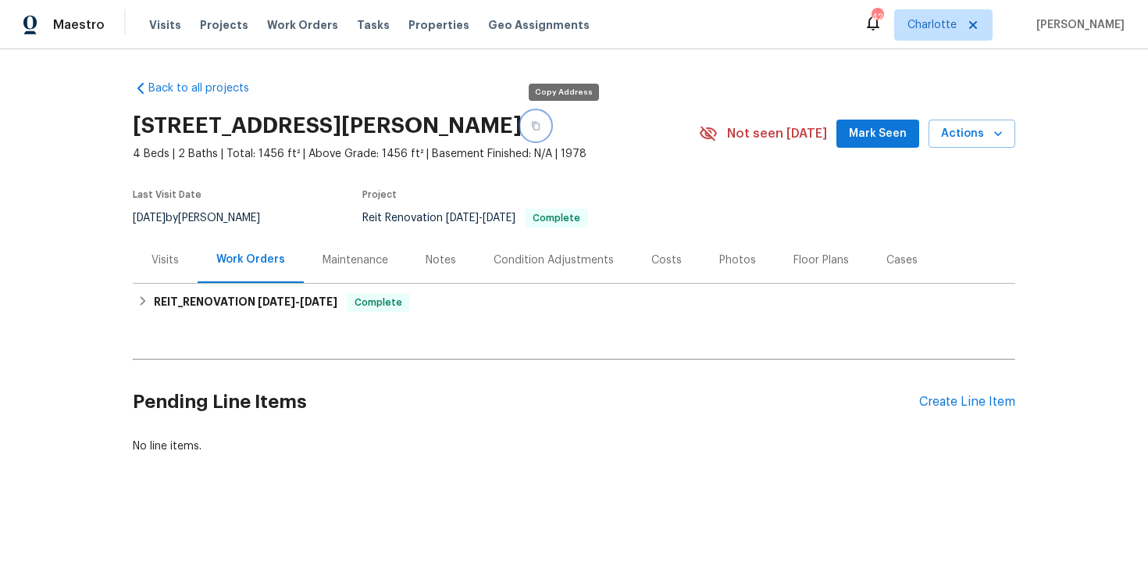
click at [550, 130] on button "button" at bounding box center [536, 126] width 28 height 28
